Goal: Task Accomplishment & Management: Manage account settings

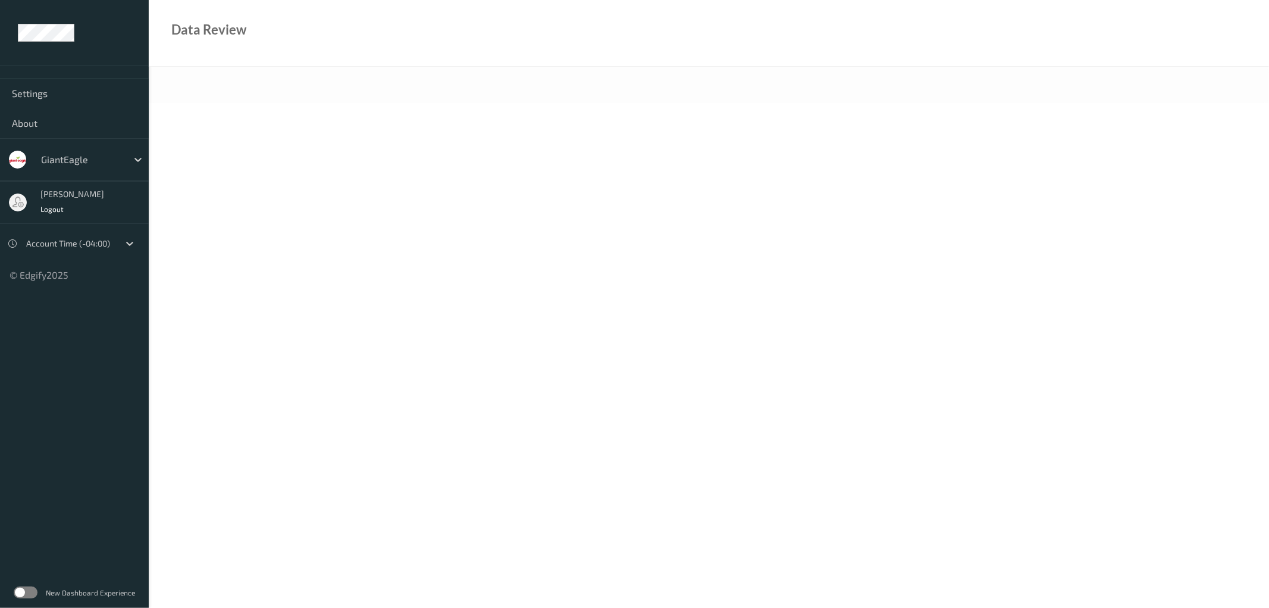
click at [29, 592] on label at bounding box center [26, 592] width 24 height 12
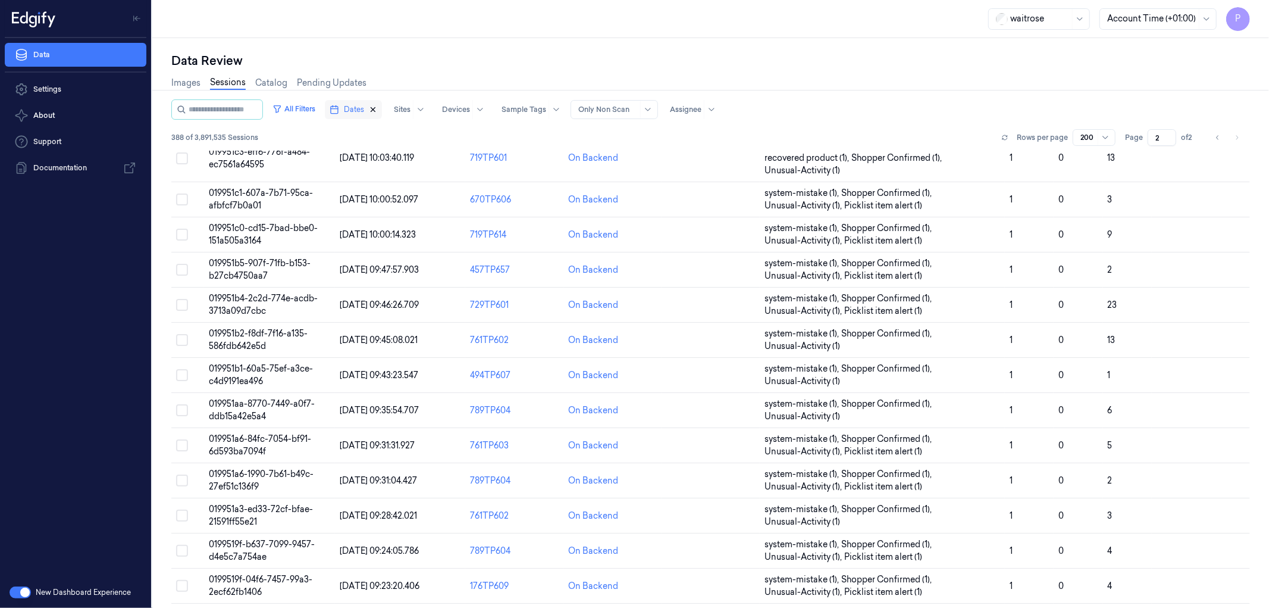
click at [376, 111] on icon "button" at bounding box center [373, 110] width 4 height 4
type input "1"
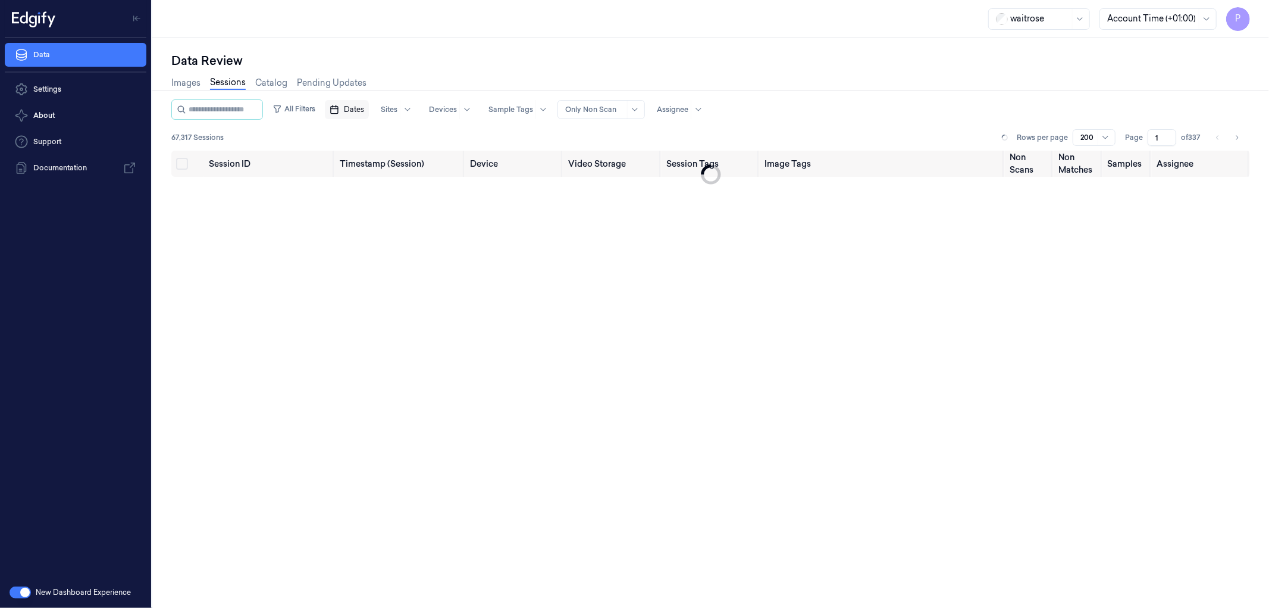
click at [364, 110] on span "Dates" at bounding box center [354, 109] width 20 height 11
click at [418, 228] on button "17" at bounding box center [415, 228] width 19 height 19
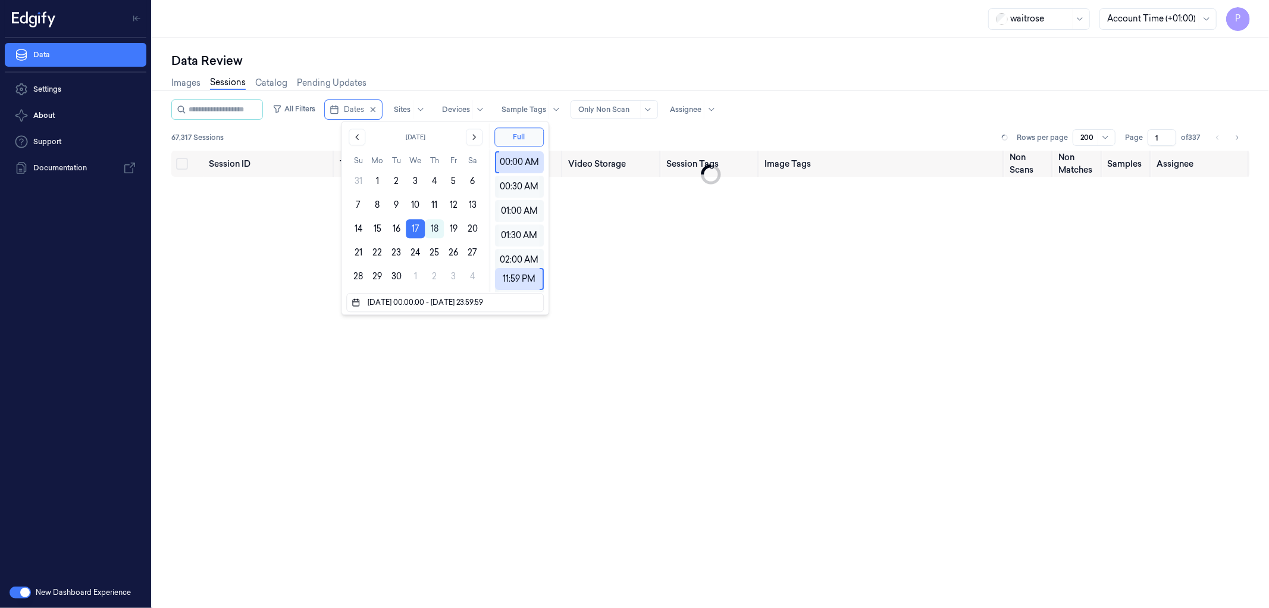
click at [578, 57] on div "Data Review" at bounding box center [710, 60] width 1079 height 17
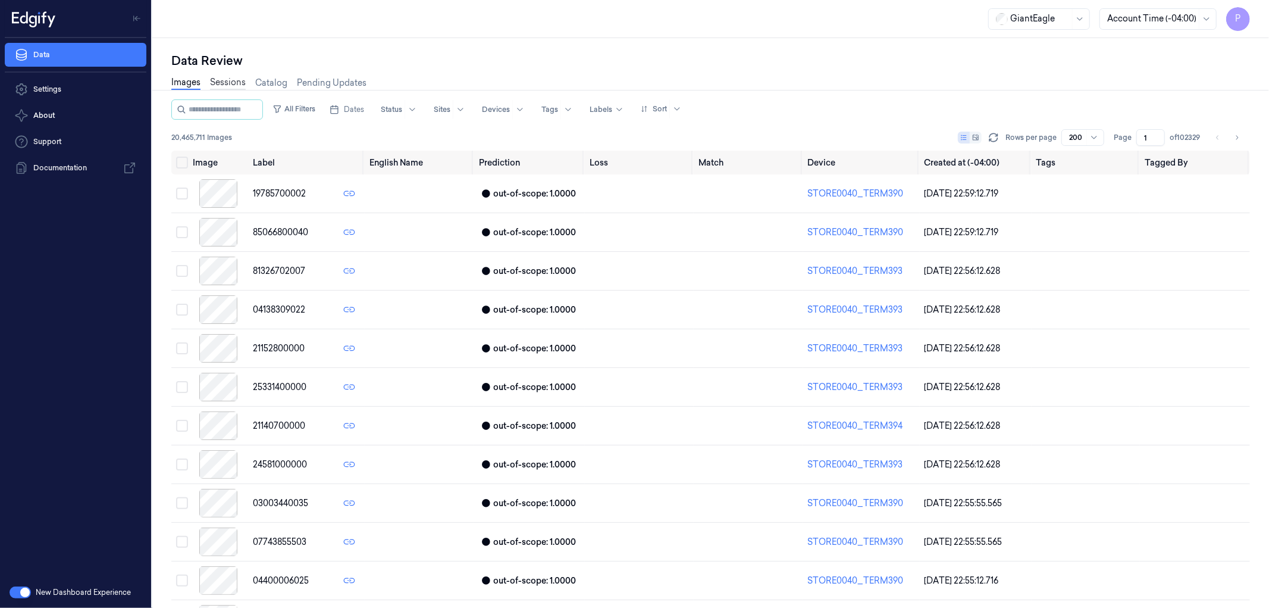
click at [239, 82] on link "Sessions" at bounding box center [228, 83] width 36 height 14
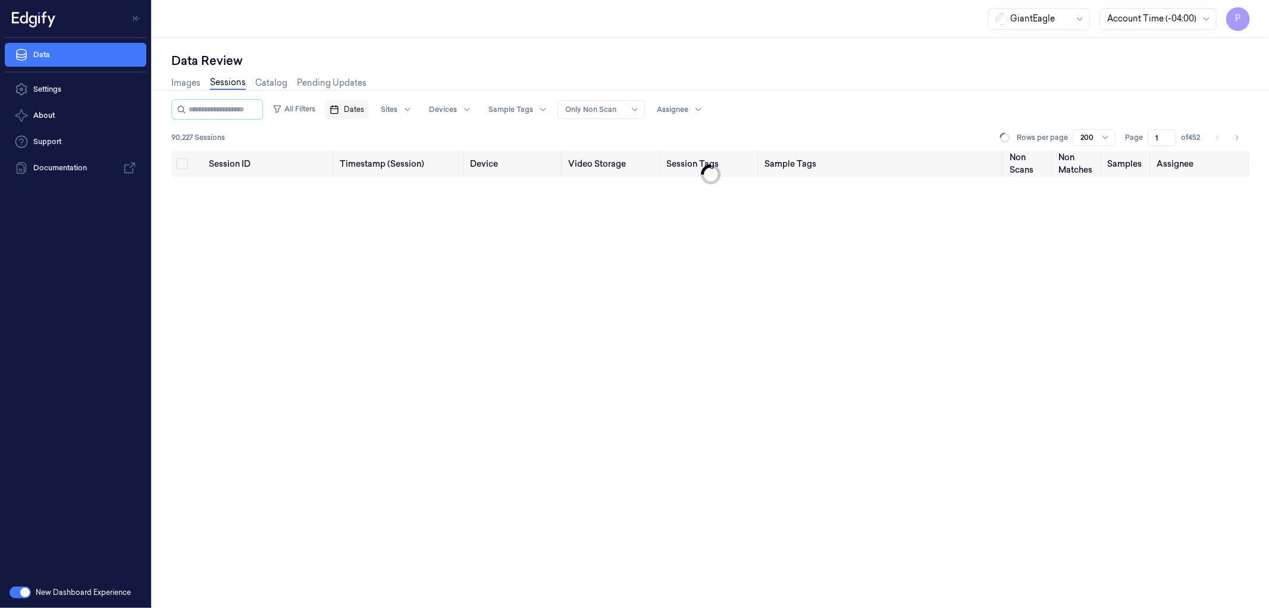
click at [364, 110] on span "Dates" at bounding box center [354, 109] width 20 height 11
click at [413, 230] on button "17" at bounding box center [415, 228] width 19 height 19
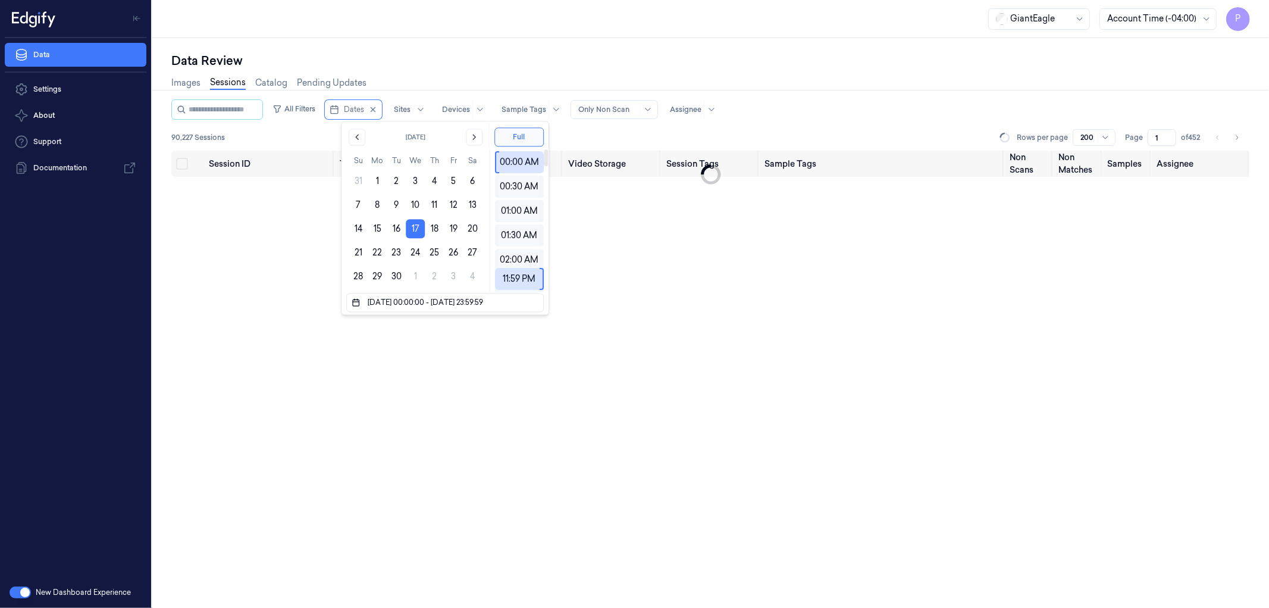
click at [602, 55] on div "Data Review" at bounding box center [710, 60] width 1079 height 17
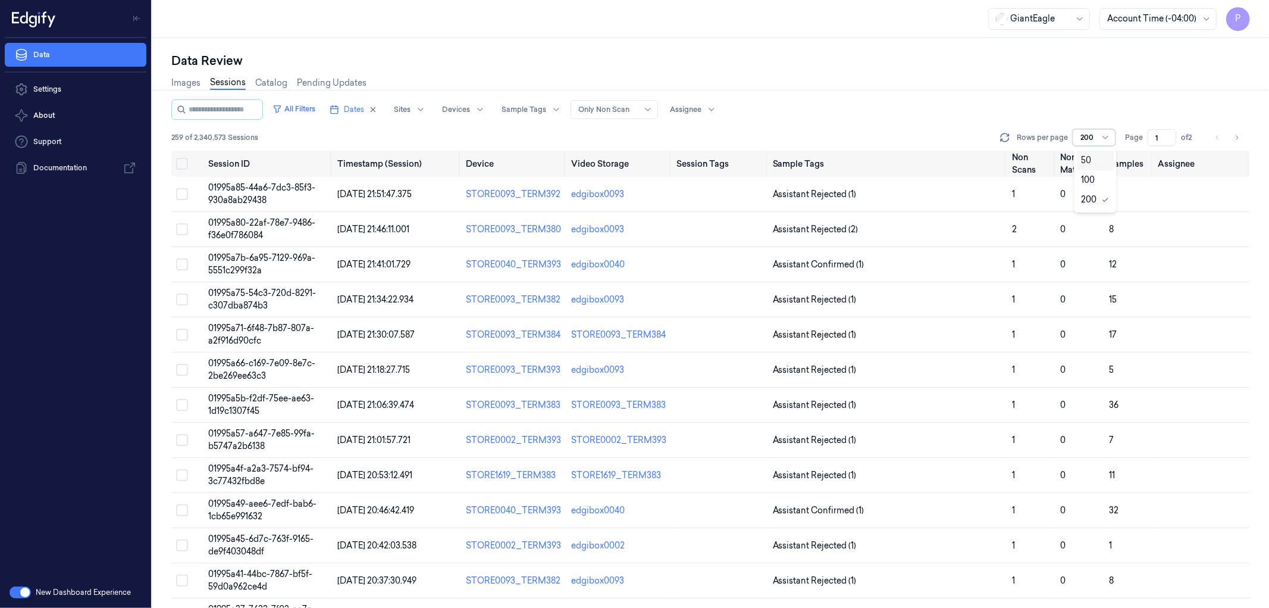
click at [1112, 135] on div at bounding box center [1107, 138] width 12 height 10
click at [1091, 158] on div "50" at bounding box center [1087, 160] width 10 height 12
click at [1017, 108] on div "All Filters Dates Sites Devices Sample Tags Alert Type Only Non Scan Assignee" at bounding box center [710, 109] width 1079 height 20
click at [177, 134] on span "259 of 2,340,573 Sessions" at bounding box center [214, 137] width 87 height 11
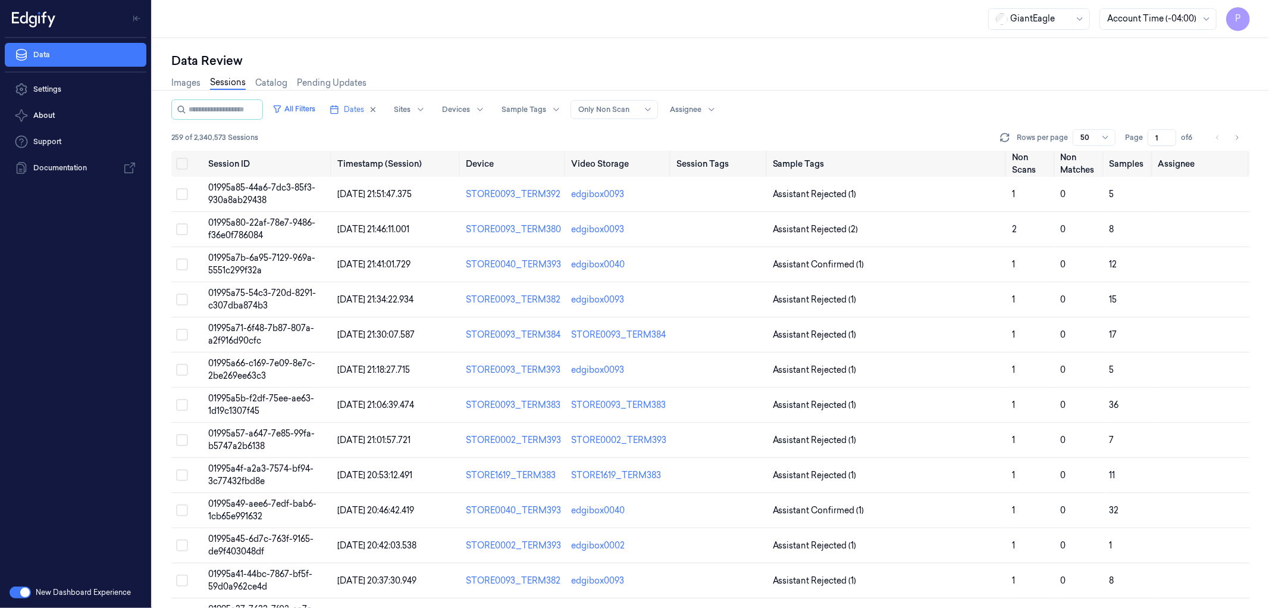
click at [847, 73] on div "Images Sessions Catalog Pending Updates" at bounding box center [710, 84] width 1079 height 30
click at [1008, 137] on icon at bounding box center [1005, 138] width 12 height 12
click at [186, 192] on button "Select row" at bounding box center [182, 194] width 12 height 12
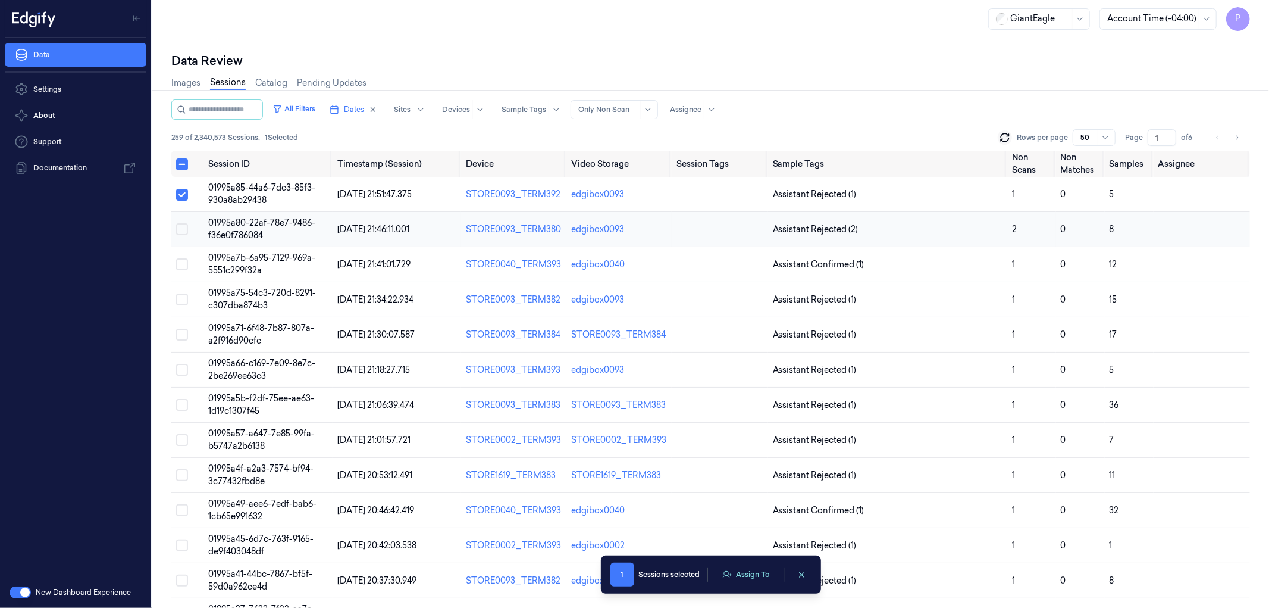
click at [177, 230] on button "Select row" at bounding box center [182, 229] width 12 height 12
click at [182, 226] on button "Select row" at bounding box center [182, 230] width 12 height 12
drag, startPoint x: 180, startPoint y: 196, endPoint x: 180, endPoint y: 187, distance: 9.5
click at [180, 195] on button "Select row" at bounding box center [182, 195] width 12 height 12
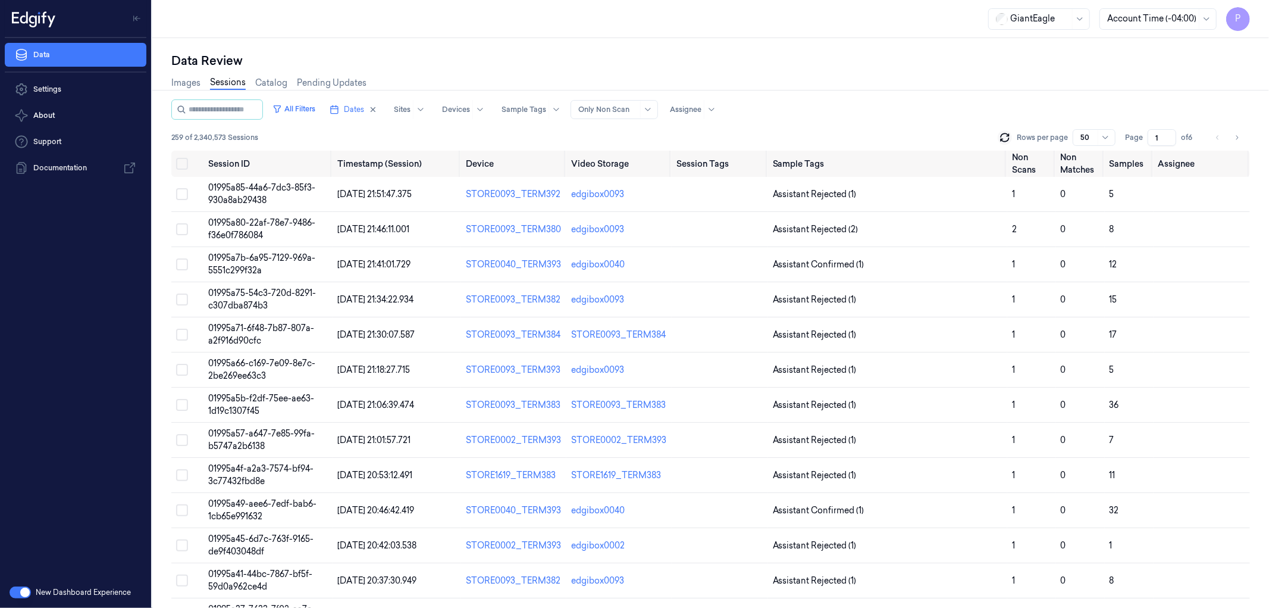
click at [693, 43] on div "Data Review Images Sessions Catalog Pending Updates All Filters Dates Sites Dev…" at bounding box center [710, 323] width 1117 height 570
click at [920, 54] on div "Data Review" at bounding box center [710, 60] width 1079 height 17
click at [1008, 67] on div "Data Review" at bounding box center [710, 60] width 1079 height 17
click at [1106, 137] on icon at bounding box center [1106, 138] width 10 height 10
click at [1083, 90] on div at bounding box center [711, 90] width 1127 height 1
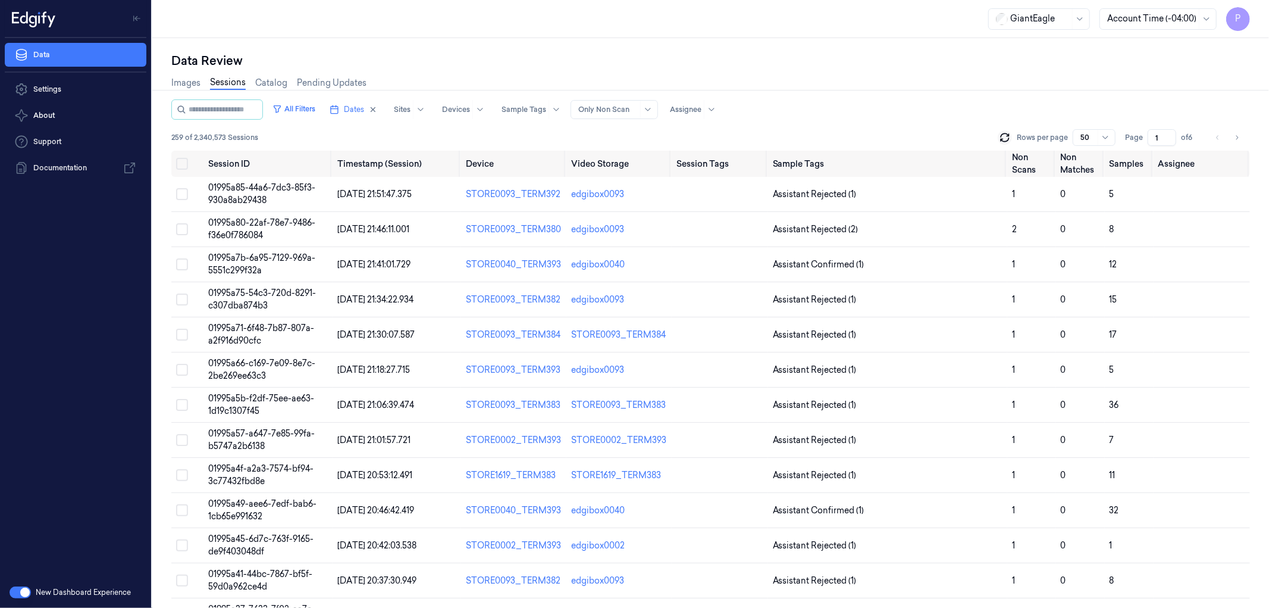
click at [1111, 140] on div at bounding box center [1107, 138] width 12 height 10
click at [1075, 102] on div "All Filters Dates Sites Devices Sample Tags Alert Type Only Non Scan Assignee" at bounding box center [710, 109] width 1079 height 20
click at [1168, 139] on input "1" at bounding box center [1162, 137] width 29 height 17
click at [1169, 130] on input "1" at bounding box center [1162, 137] width 29 height 17
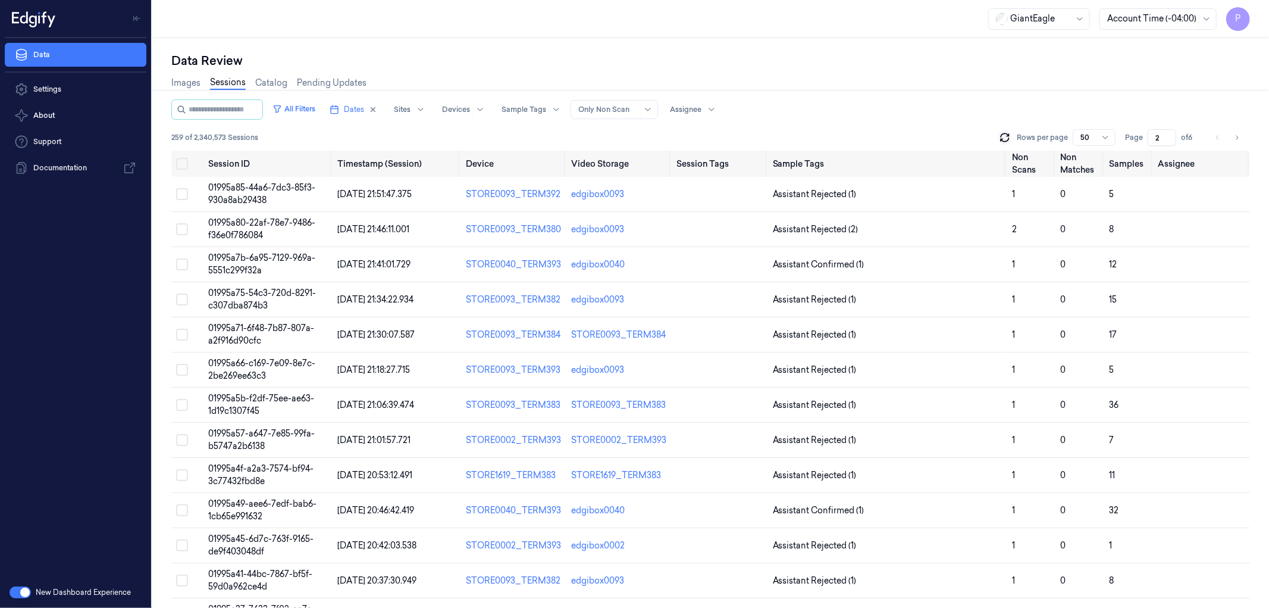
click at [1169, 134] on input "2" at bounding box center [1162, 137] width 29 height 17
click at [1169, 134] on input "3" at bounding box center [1162, 137] width 29 height 17
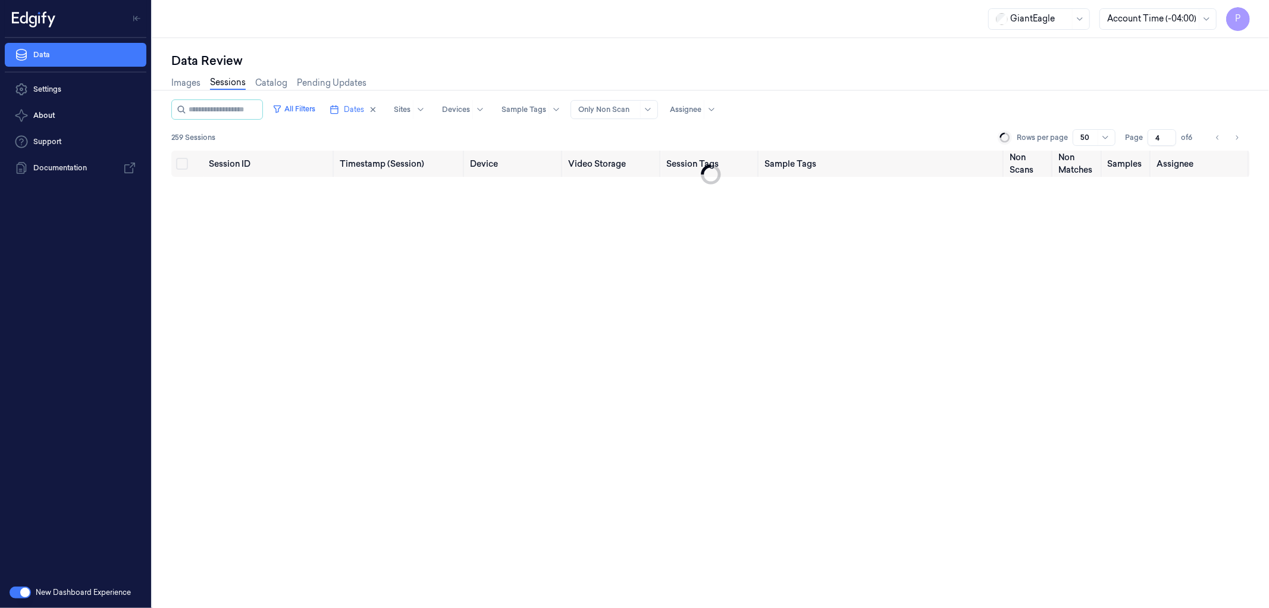
click at [1169, 134] on input "4" at bounding box center [1162, 137] width 29 height 17
click at [1169, 134] on input "5" at bounding box center [1162, 137] width 29 height 17
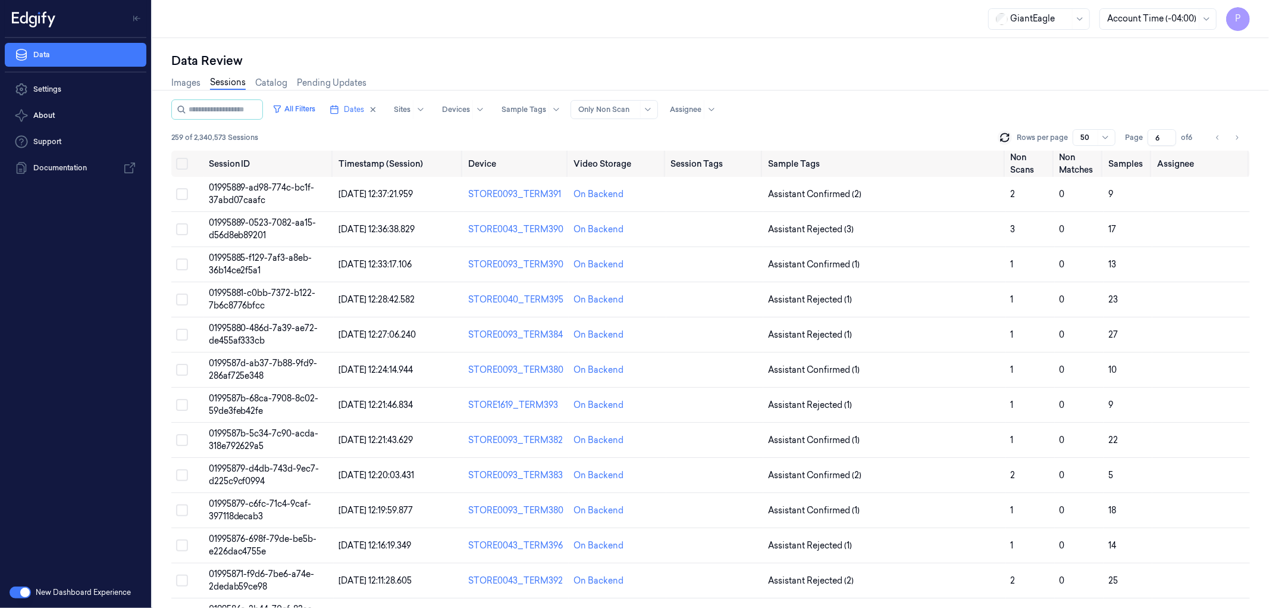
click at [1170, 133] on input "6" at bounding box center [1162, 137] width 29 height 17
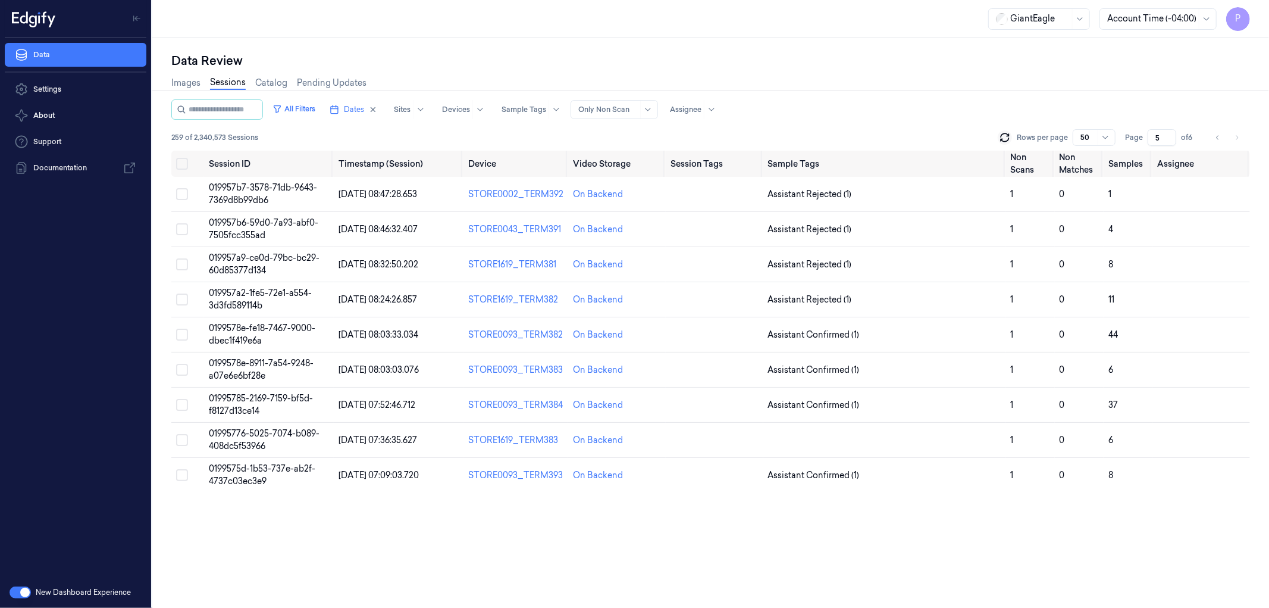
click at [1169, 140] on input "5" at bounding box center [1162, 137] width 29 height 17
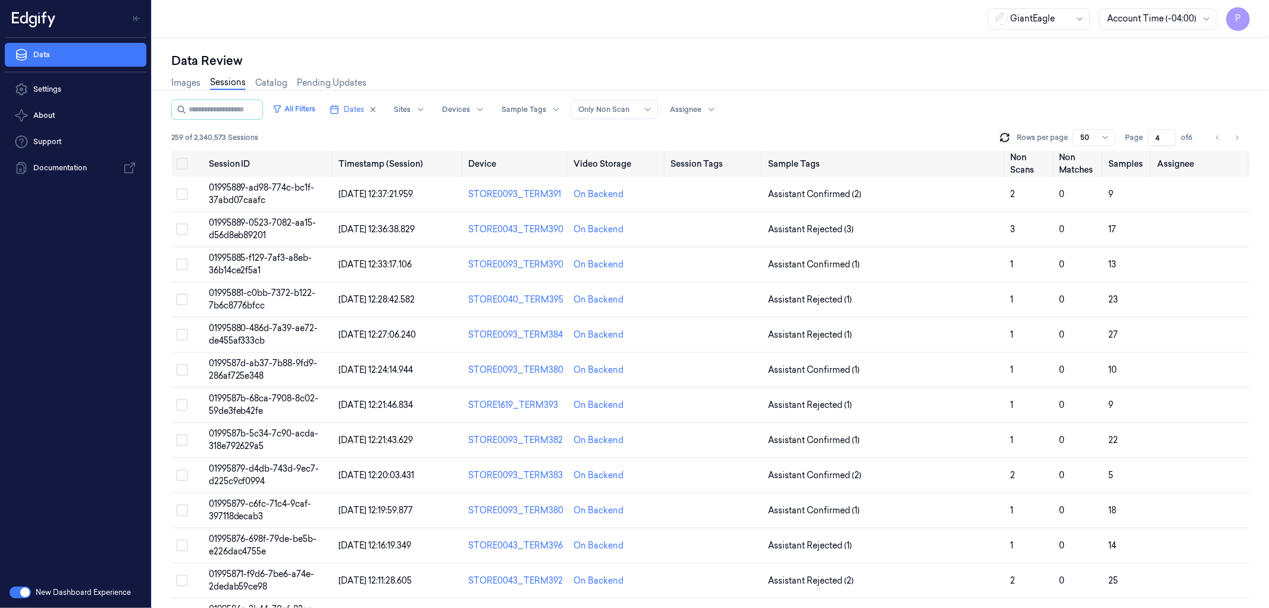
click at [1169, 140] on input "4" at bounding box center [1162, 137] width 29 height 17
type input "3"
click at [1168, 140] on input "3" at bounding box center [1162, 137] width 29 height 17
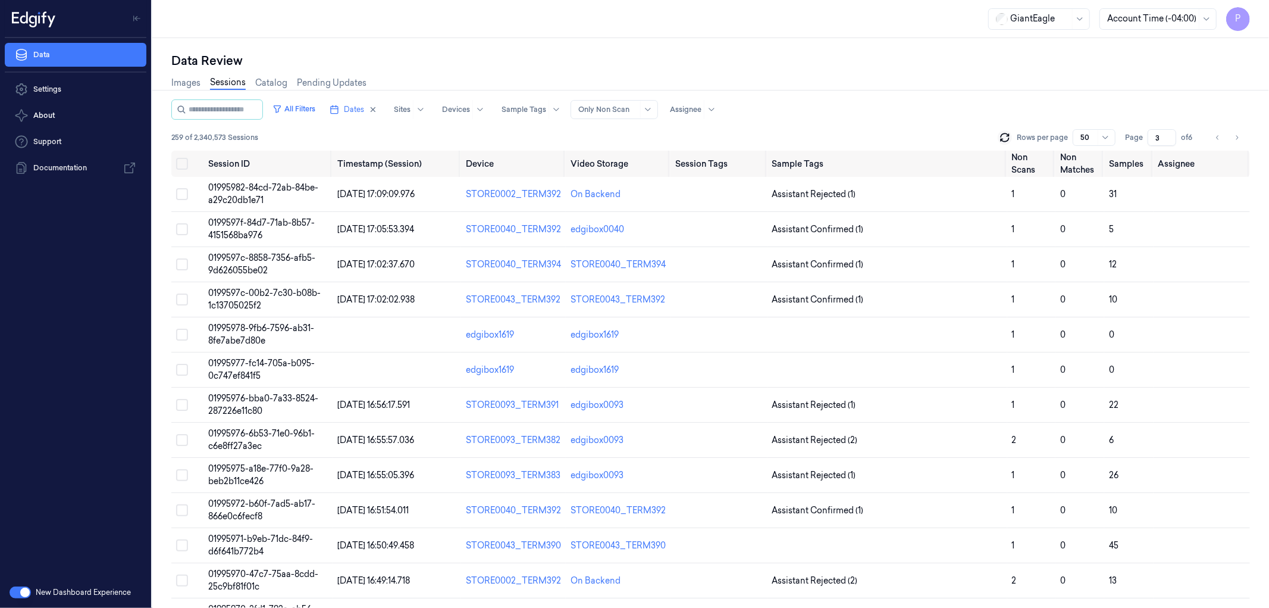
click at [948, 69] on div "Images Sessions Catalog Pending Updates" at bounding box center [710, 84] width 1079 height 30
